Goal: Information Seeking & Learning: Learn about a topic

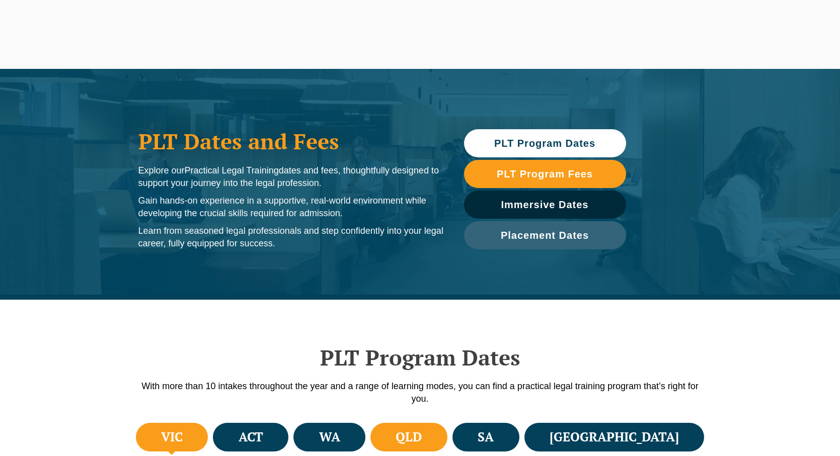
click at [422, 436] on h4 "QLD" at bounding box center [408, 437] width 26 height 17
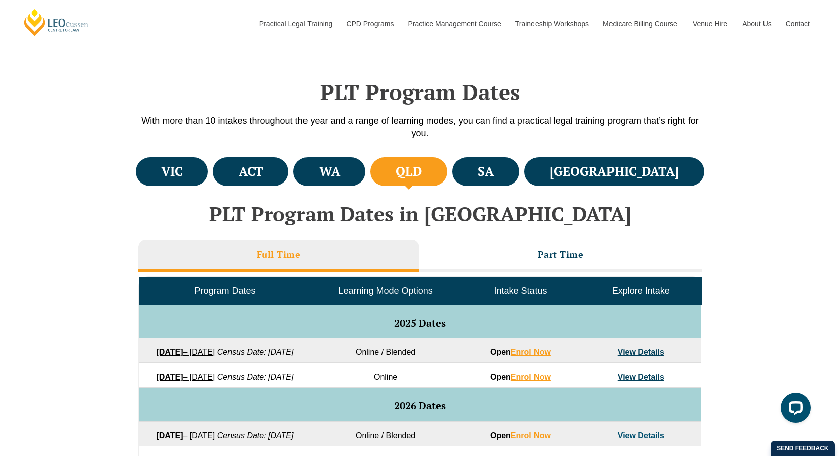
scroll to position [276, 0]
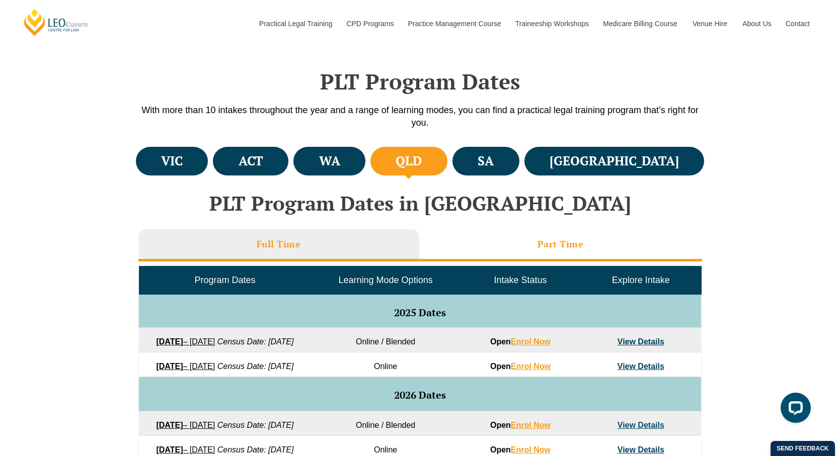
click at [555, 245] on h3 "Part Time" at bounding box center [560, 244] width 46 height 12
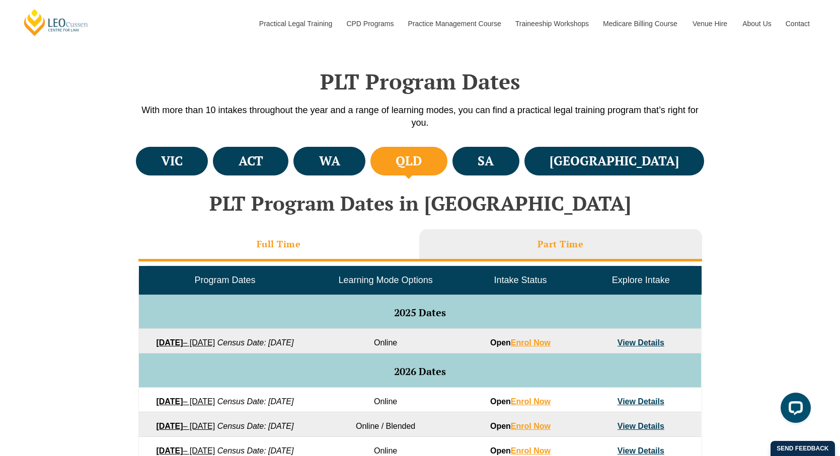
click at [334, 245] on li "Full Time" at bounding box center [278, 245] width 281 height 32
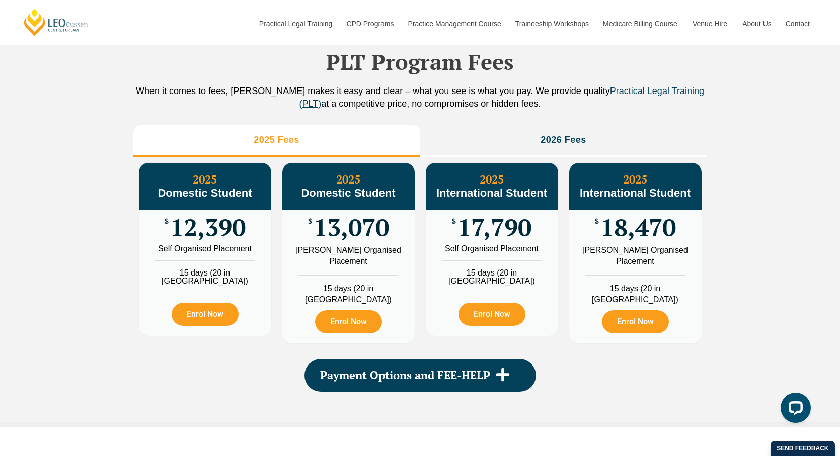
scroll to position [1023, 0]
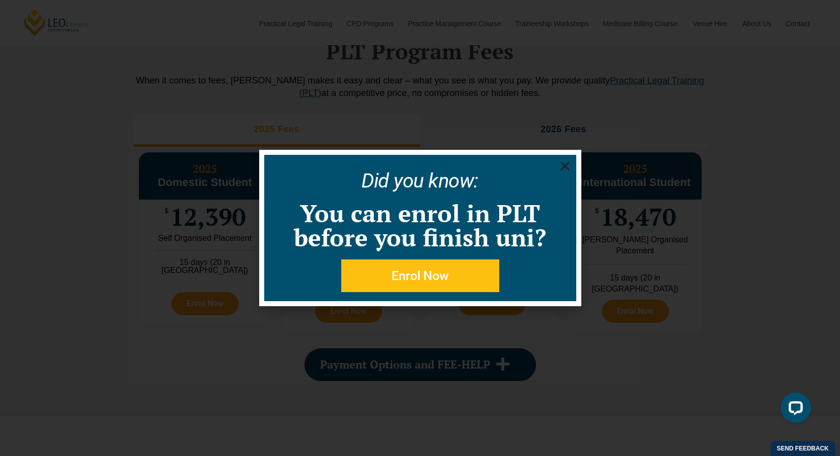
click at [564, 169] on icon "Close" at bounding box center [564, 166] width 13 height 13
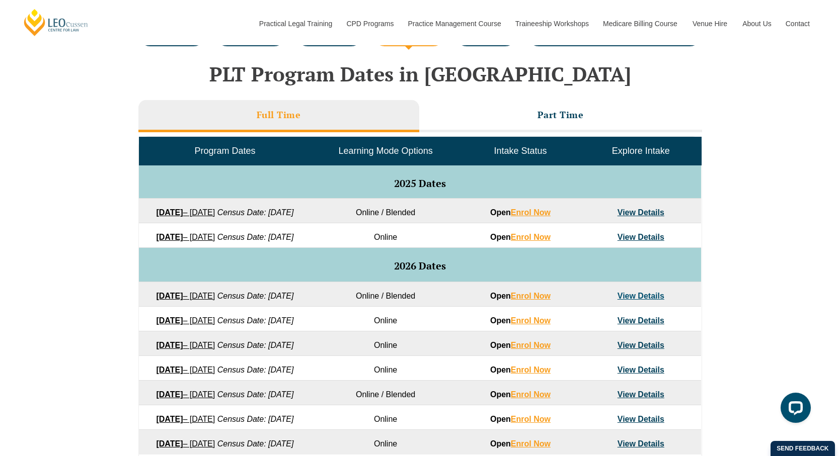
scroll to position [398, 0]
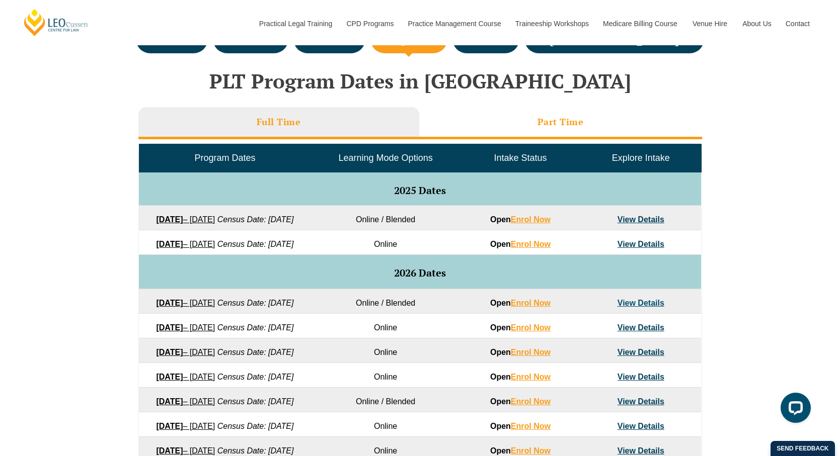
click at [541, 119] on h3 "Part Time" at bounding box center [560, 122] width 46 height 12
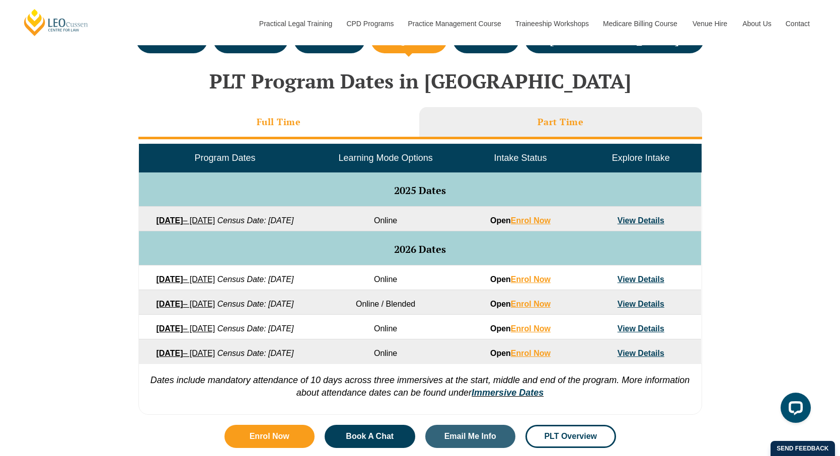
click at [269, 120] on h3 "Full Time" at bounding box center [279, 122] width 44 height 12
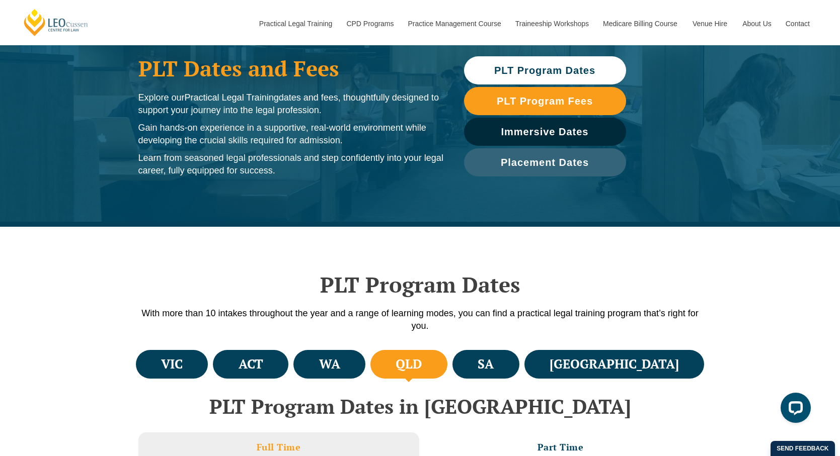
scroll to position [0, 0]
